Goal: Find contact information: Find contact information

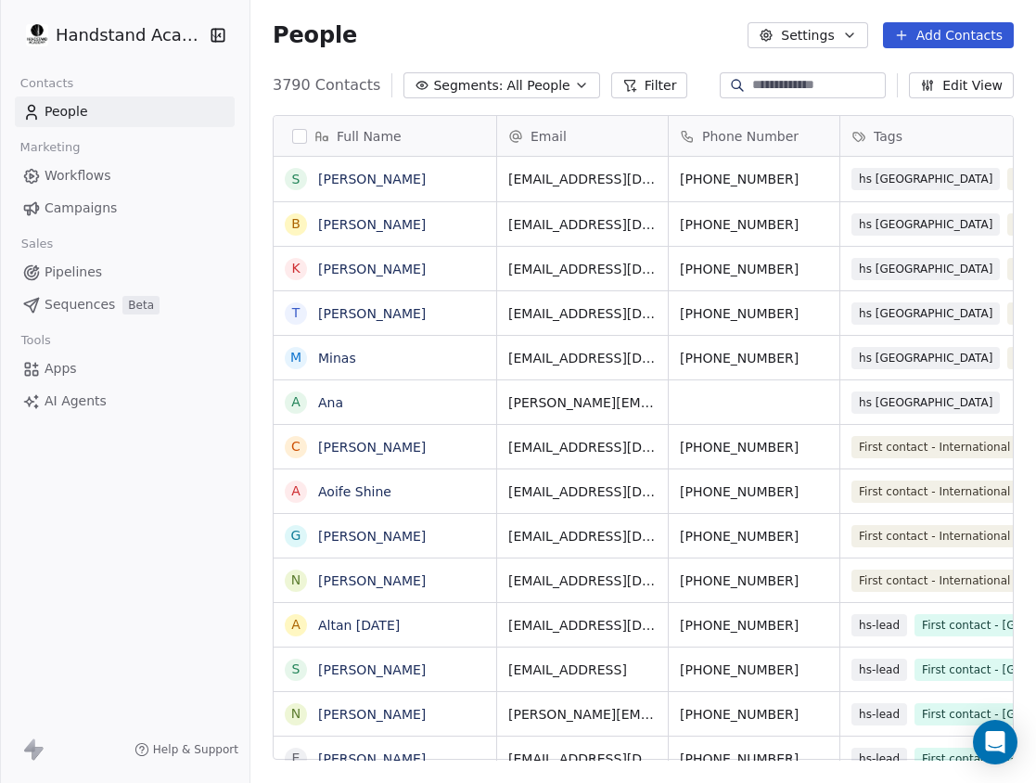
scroll to position [688, 786]
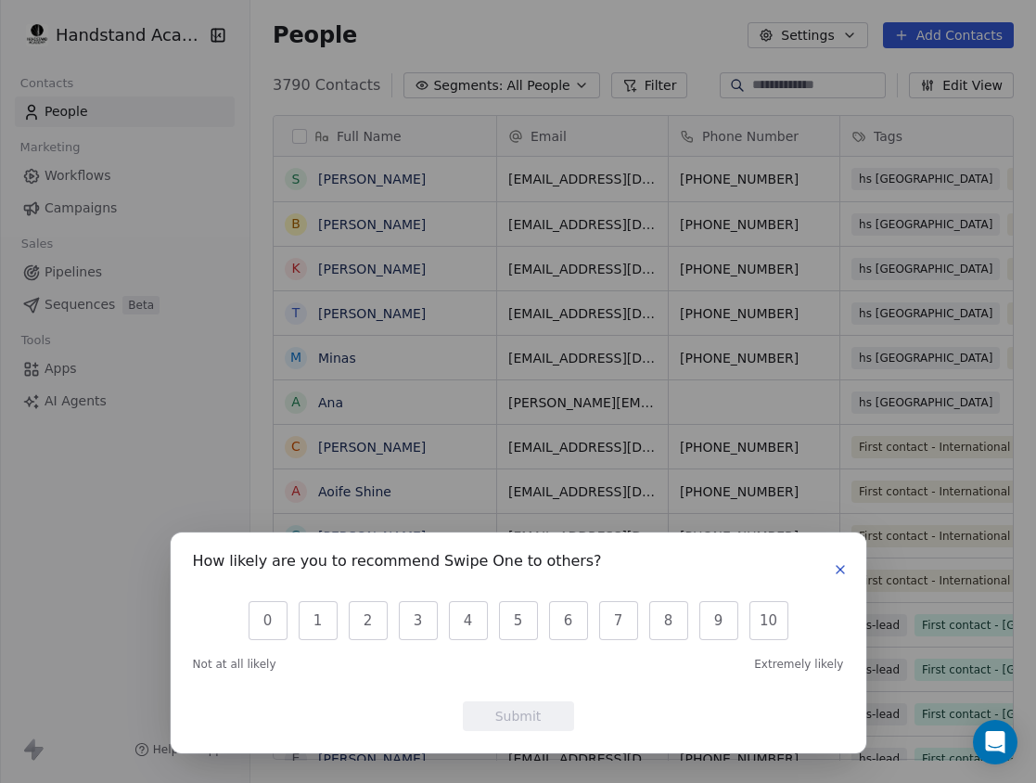
click at [844, 568] on icon "button" at bounding box center [840, 569] width 15 height 15
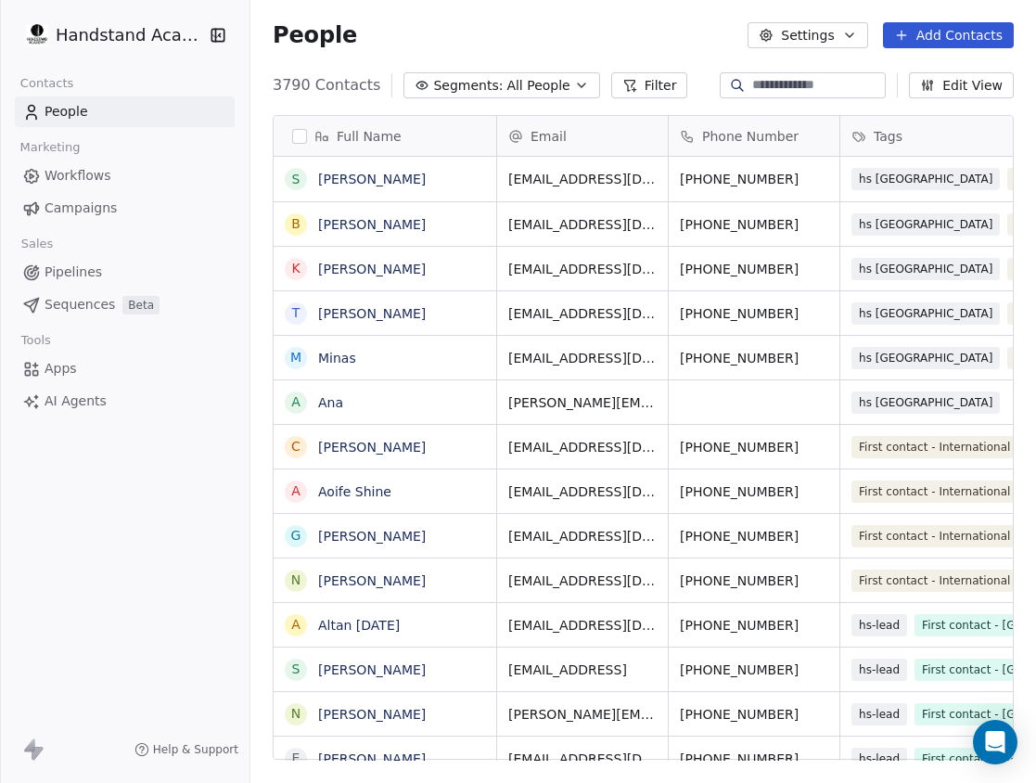
click at [84, 278] on span "Pipelines" at bounding box center [74, 272] width 58 height 19
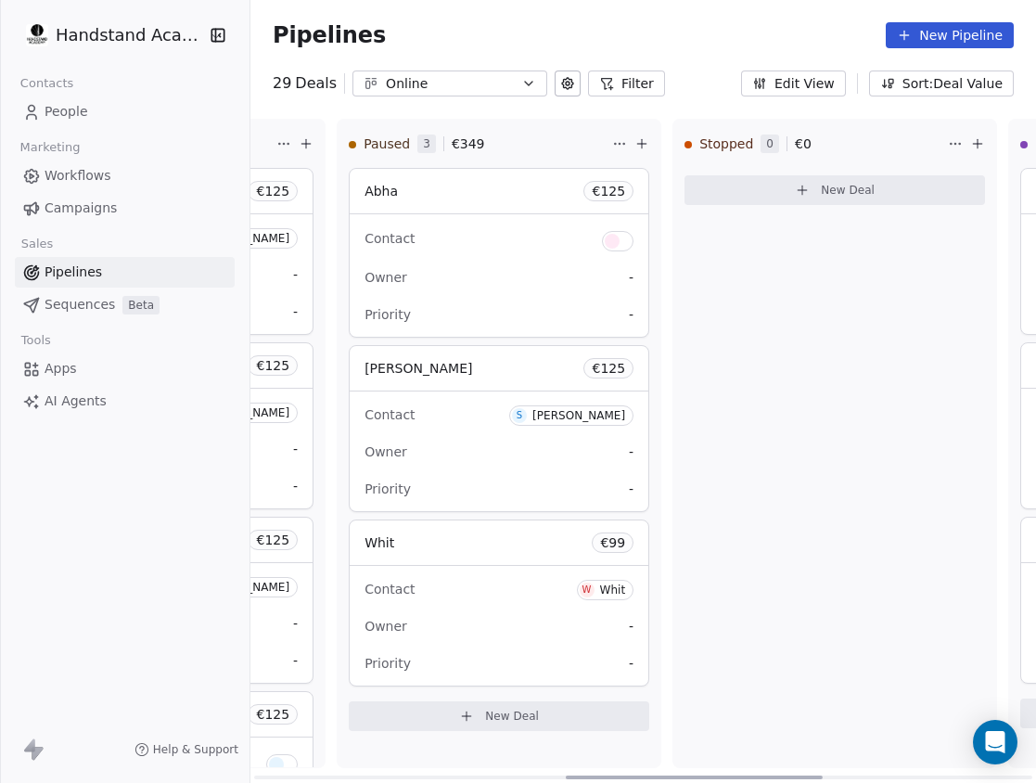
scroll to position [0, 961]
click at [461, 91] on div "Online" at bounding box center [450, 83] width 128 height 19
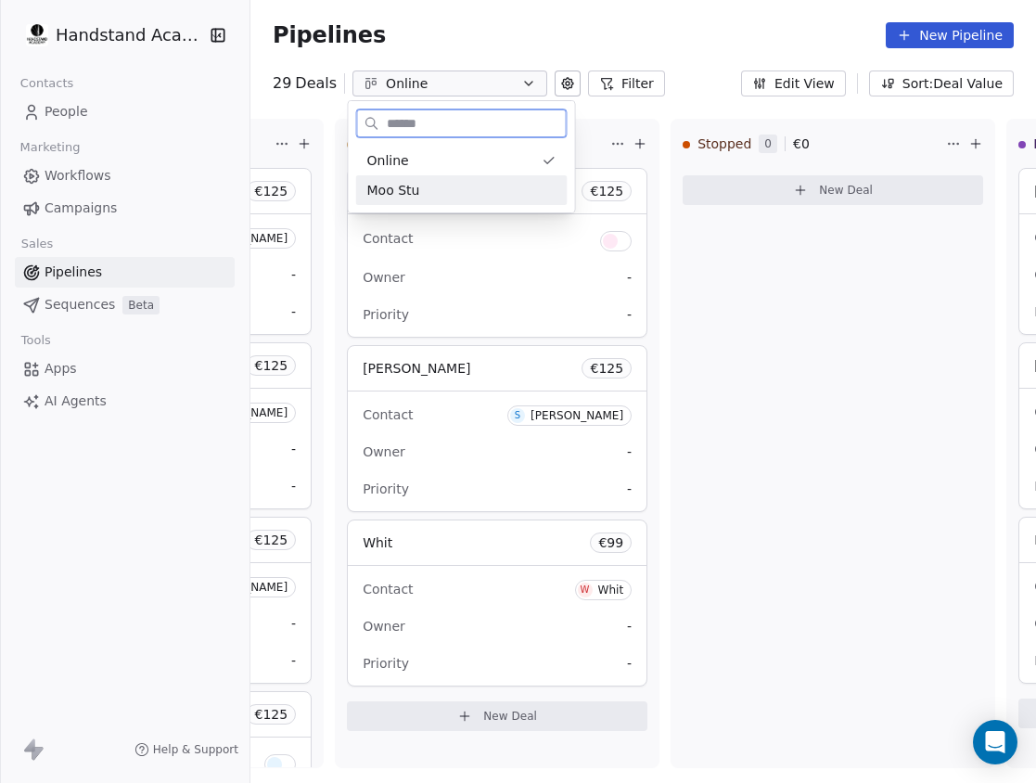
click at [424, 185] on div "Moo Stu" at bounding box center [461, 190] width 189 height 19
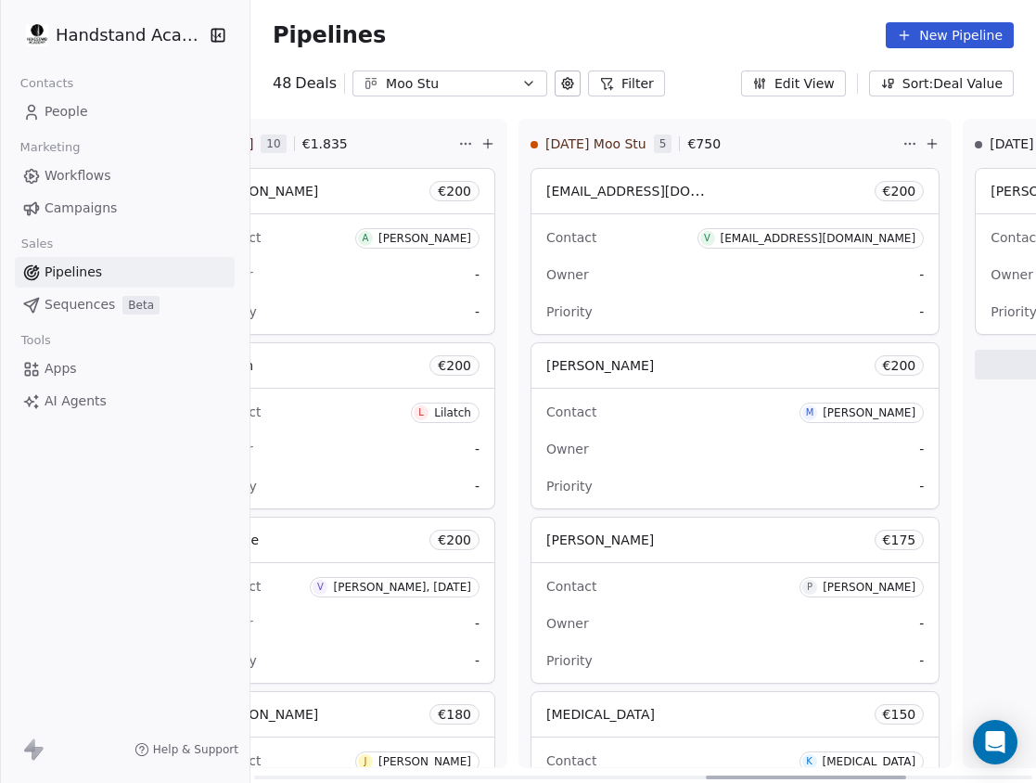
scroll to position [0, 1790]
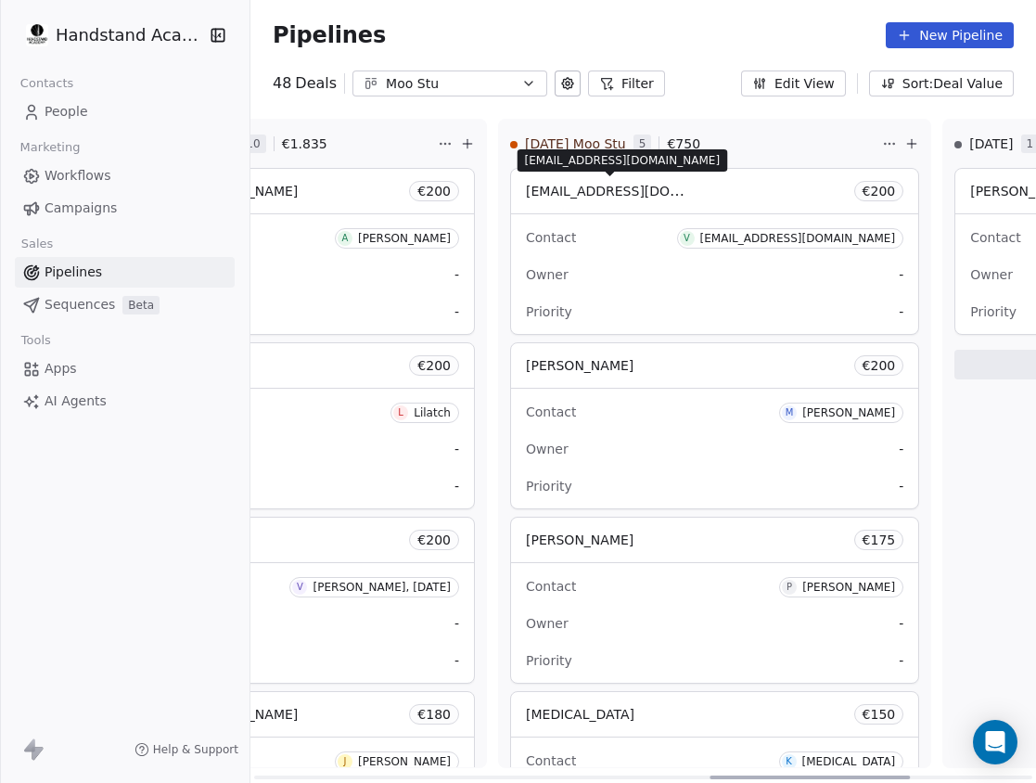
click at [629, 196] on span "[EMAIL_ADDRESS][DOMAIN_NAME]" at bounding box center [639, 191] width 227 height 18
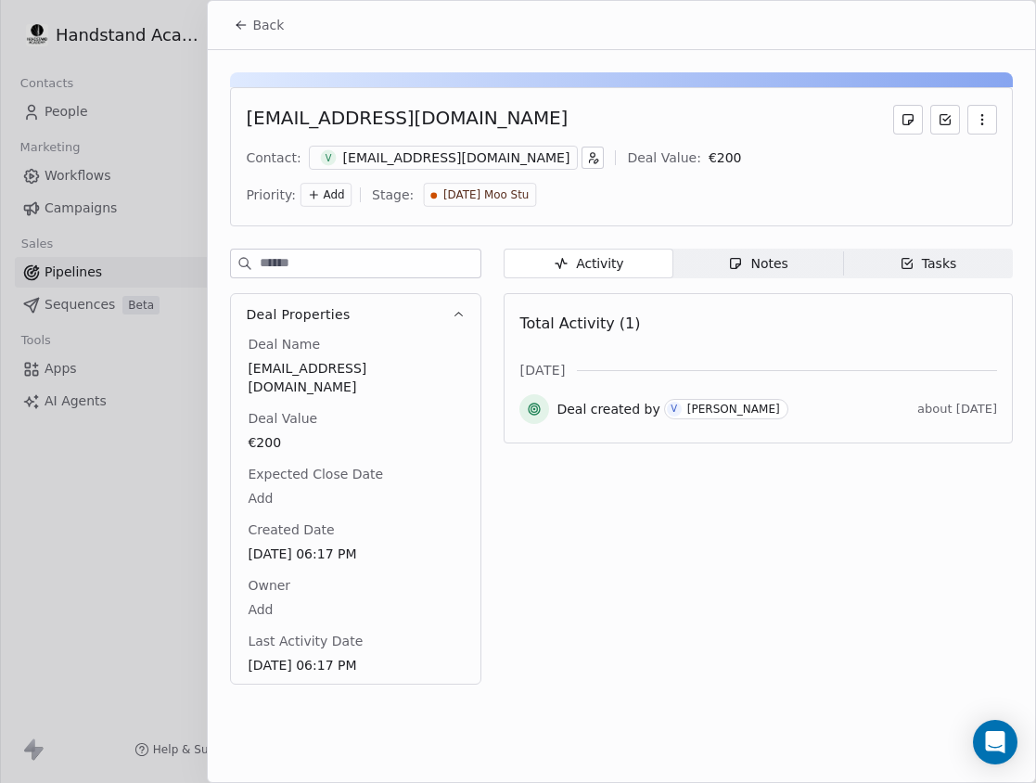
drag, startPoint x: 533, startPoint y: 124, endPoint x: 243, endPoint y: 115, distance: 289.6
click at [243, 115] on div "[EMAIL_ADDRESS][DOMAIN_NAME] Contact: v [EMAIL_ADDRESS][DOMAIN_NAME] Deal Value…" at bounding box center [621, 156] width 783 height 139
copy div "[EMAIL_ADDRESS][DOMAIN_NAME]"
click at [270, 25] on span "Back" at bounding box center [268, 25] width 32 height 19
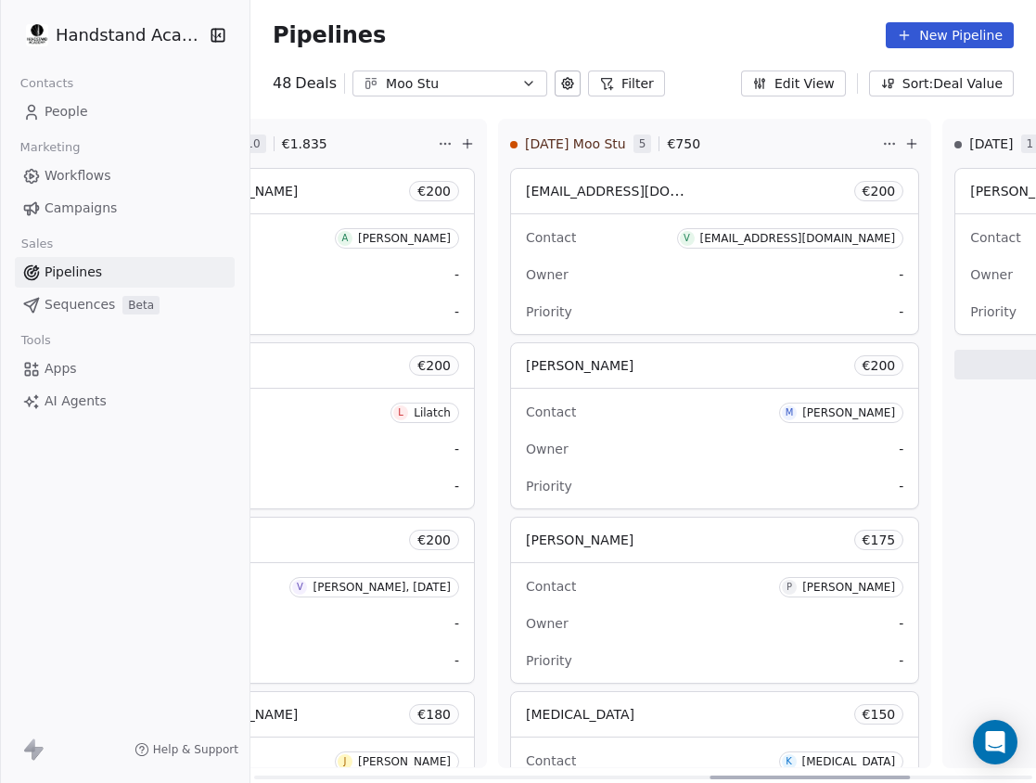
click at [803, 418] on div "[PERSON_NAME]" at bounding box center [849, 412] width 93 height 13
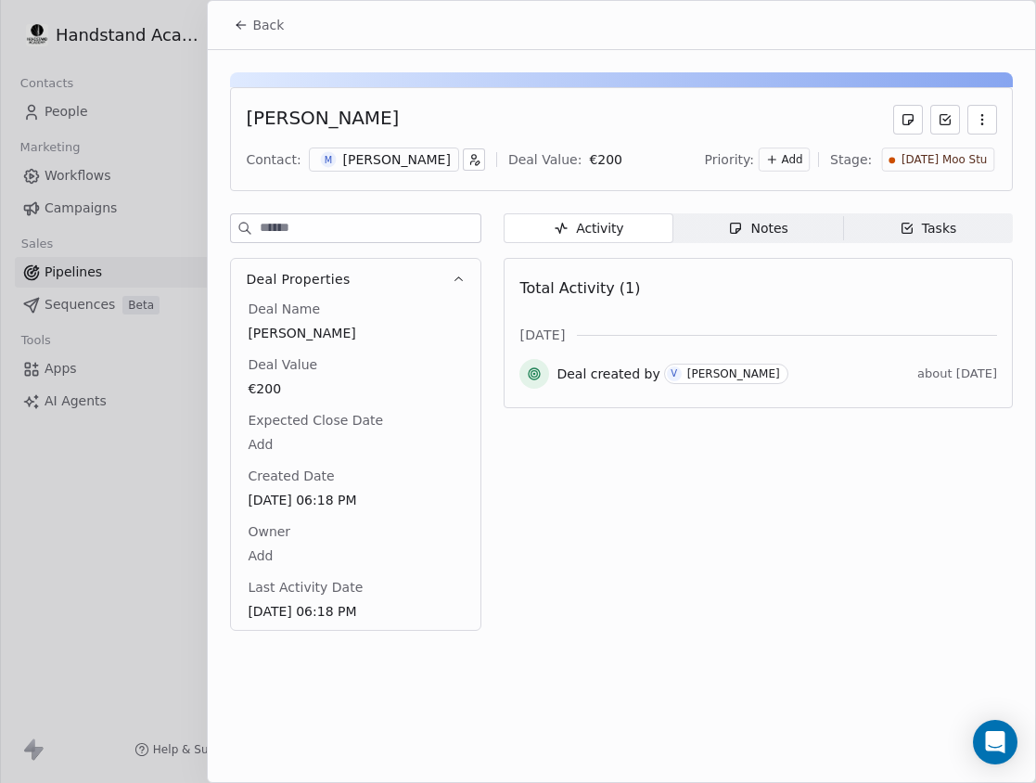
click at [363, 161] on div "[PERSON_NAME]" at bounding box center [397, 159] width 108 height 19
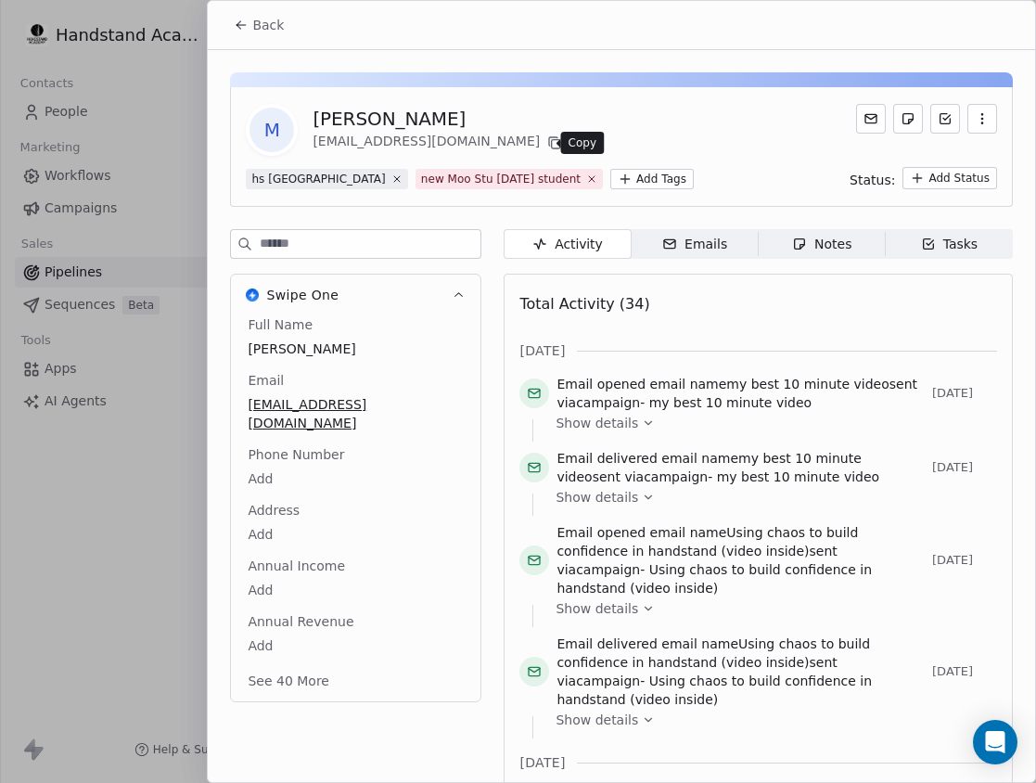
click at [548, 144] on icon at bounding box center [554, 142] width 15 height 15
